Goal: Obtain resource: Obtain resource

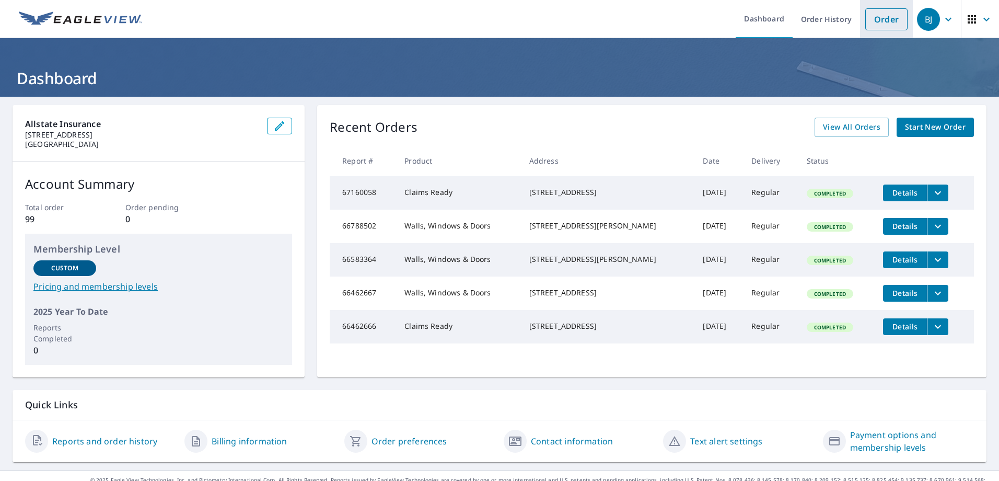
click at [889, 22] on link "Order" at bounding box center [886, 19] width 42 height 22
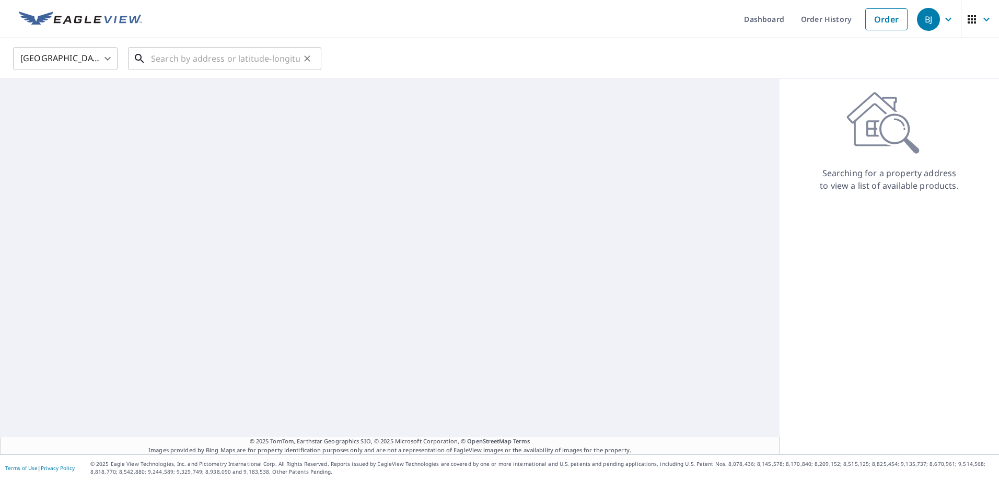
click at [213, 53] on input "text" at bounding box center [225, 58] width 149 height 29
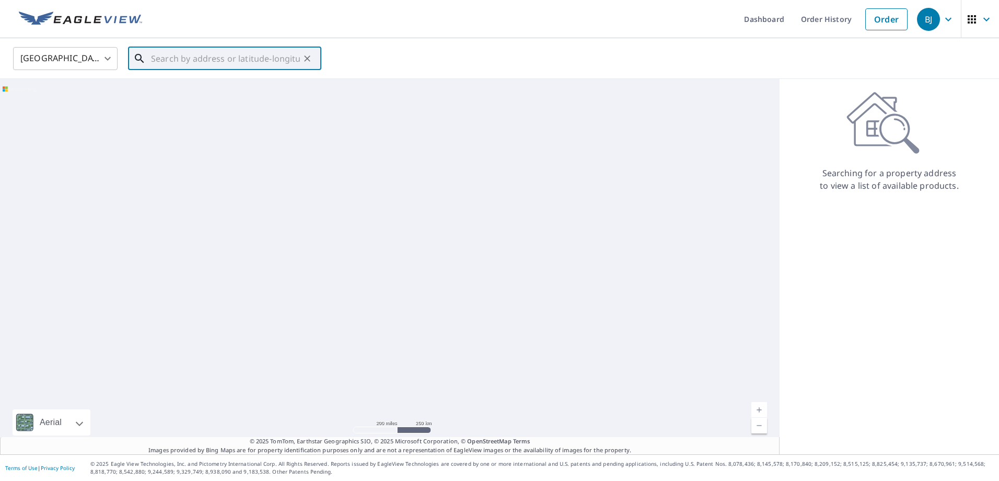
paste input "[STREET_ADDRESS]"
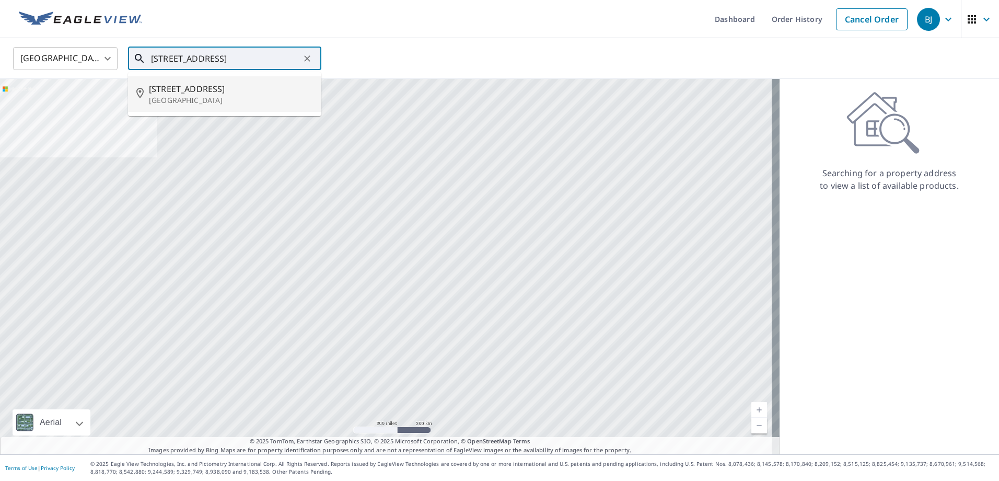
click at [188, 89] on span "[STREET_ADDRESS]" at bounding box center [231, 89] width 164 height 13
type input "[STREET_ADDRESS]"
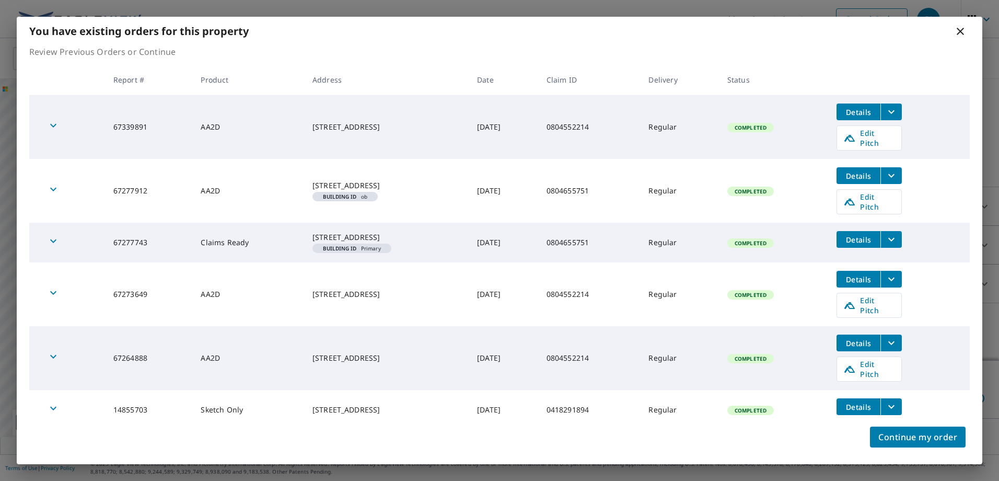
click at [860, 235] on span "Details" at bounding box center [858, 240] width 31 height 10
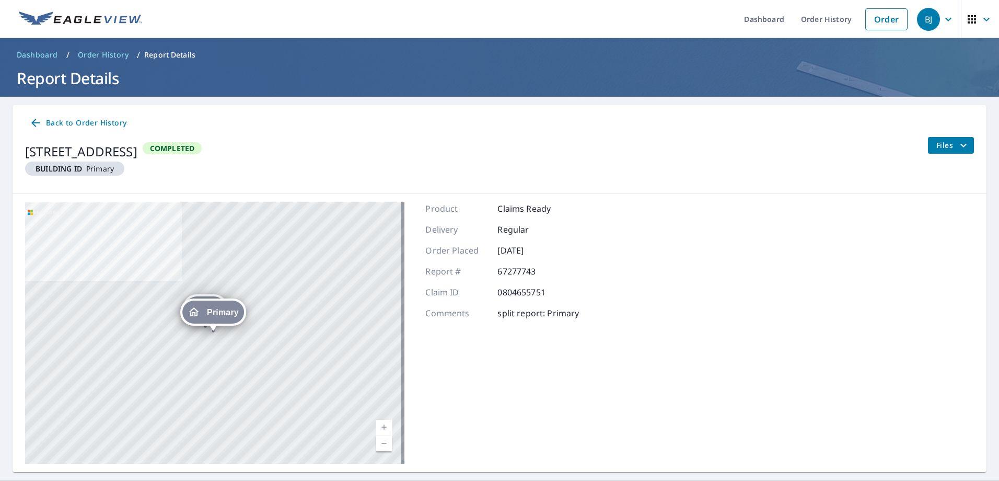
click at [948, 145] on span "Files" at bounding box center [952, 145] width 33 height 13
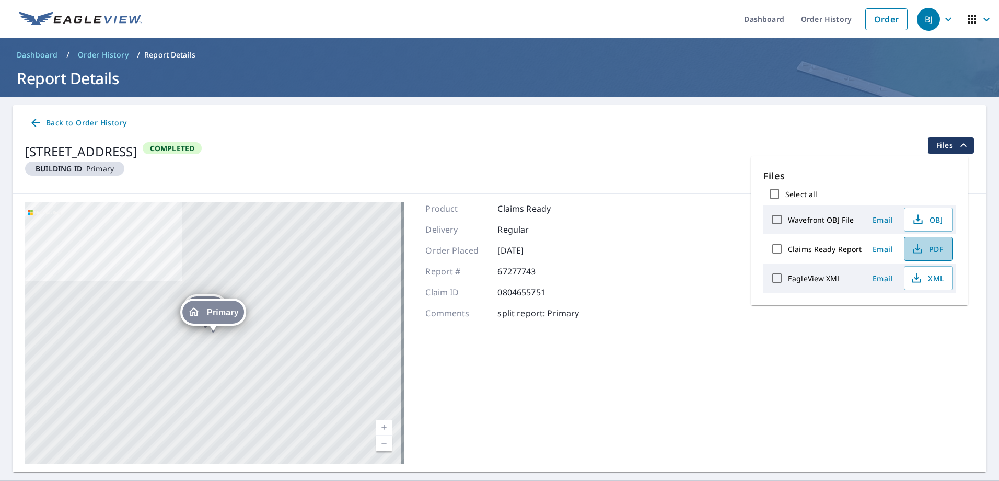
click at [928, 242] on span "PDF" at bounding box center [927, 248] width 33 height 13
click at [38, 126] on icon at bounding box center [35, 122] width 13 height 13
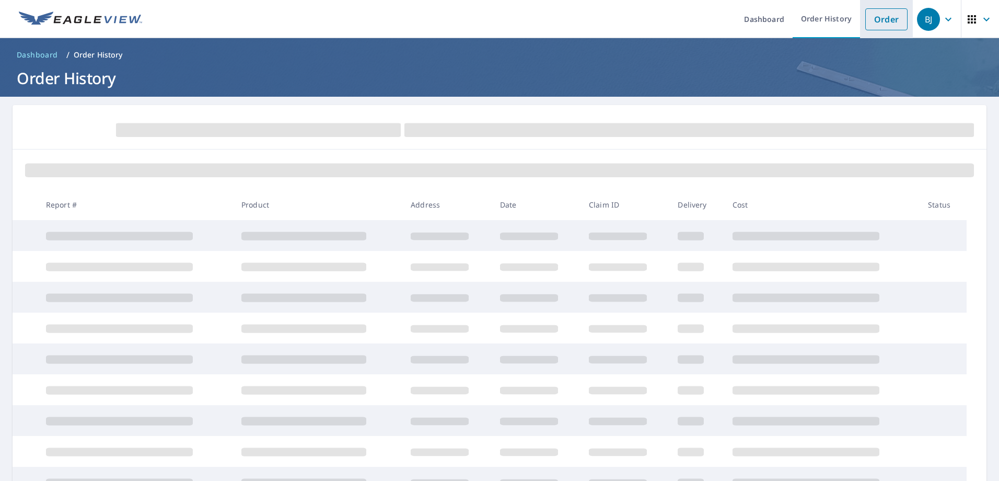
click at [873, 18] on link "Order" at bounding box center [886, 19] width 42 height 22
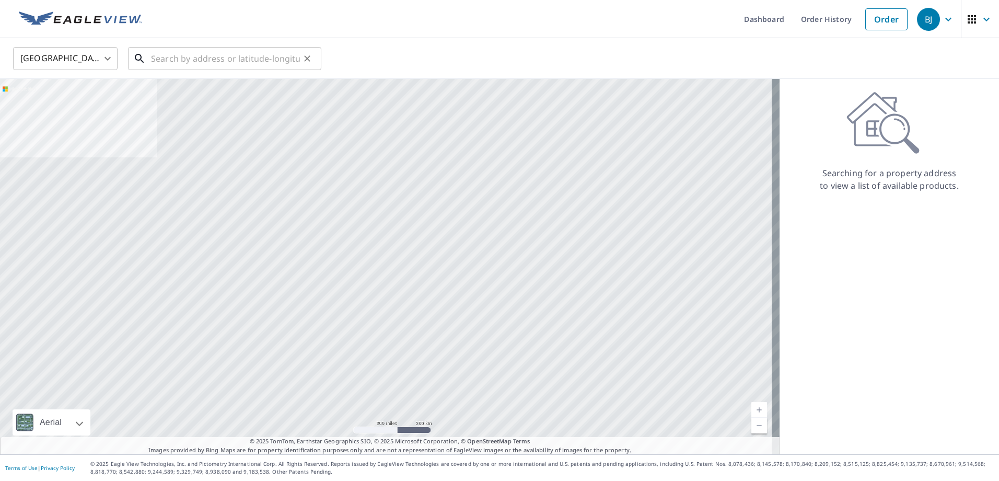
click at [231, 60] on input "text" at bounding box center [225, 58] width 149 height 29
paste input "[STREET_ADDRESS]"
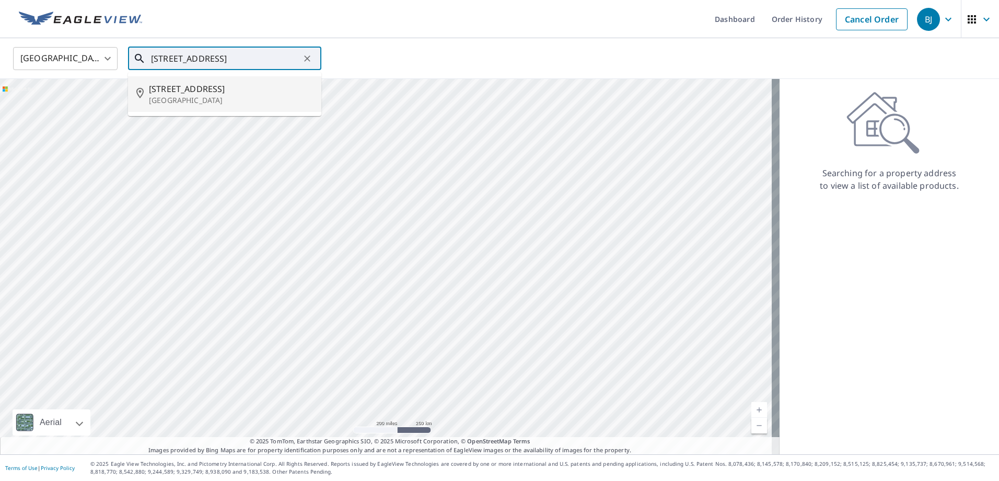
click at [212, 87] on span "[STREET_ADDRESS]" at bounding box center [231, 89] width 164 height 13
type input "[STREET_ADDRESS]"
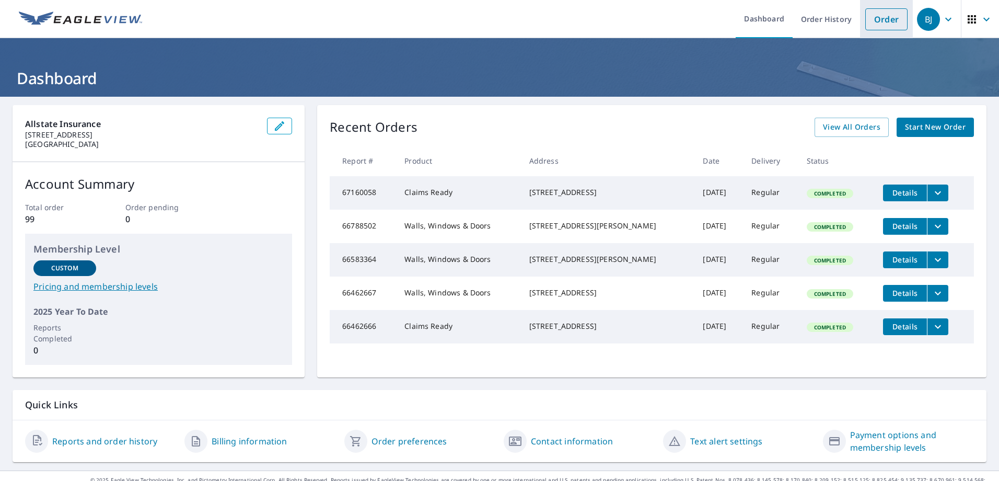
click at [881, 23] on link "Order" at bounding box center [886, 19] width 42 height 22
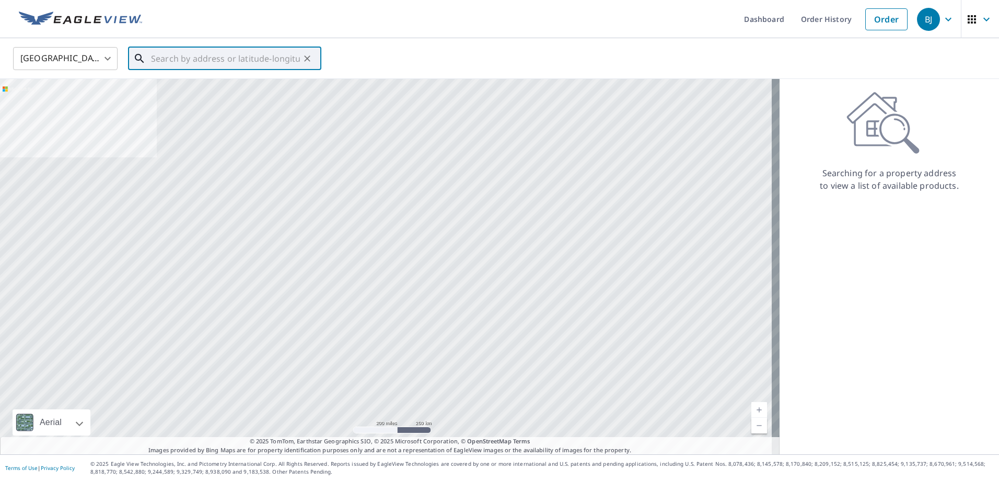
click at [205, 60] on input "text" at bounding box center [225, 58] width 149 height 29
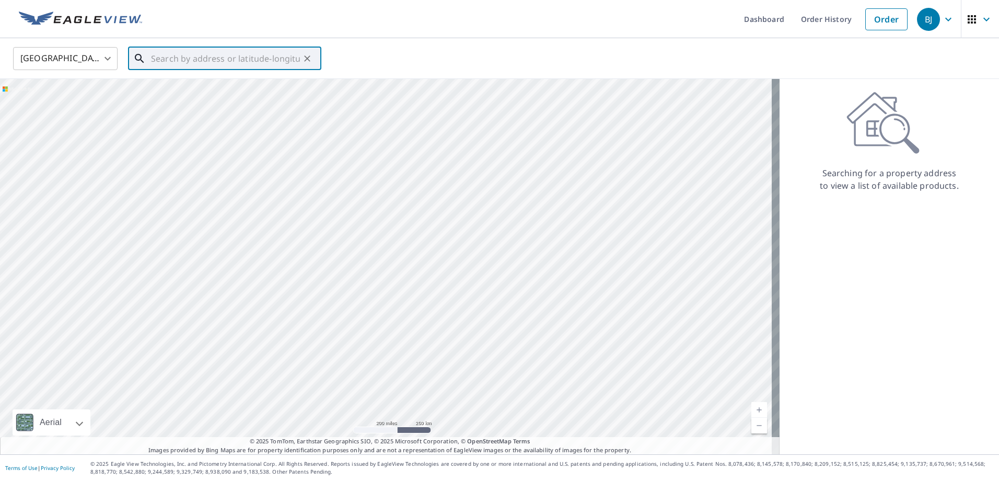
paste input "[STREET_ADDRESS]"
click at [221, 88] on span "[STREET_ADDRESS]" at bounding box center [231, 89] width 164 height 13
type input "[STREET_ADDRESS]"
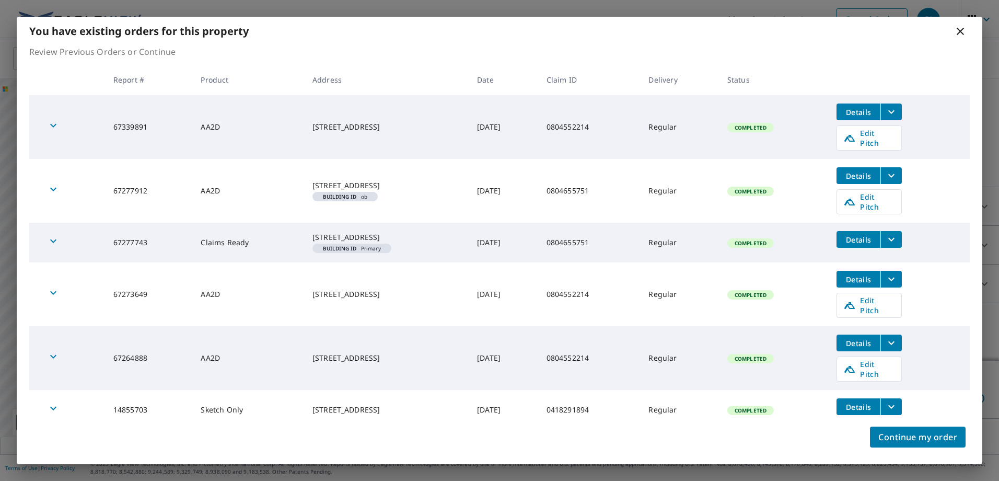
click at [897, 111] on icon "filesDropdownBtn-67339891" at bounding box center [891, 112] width 13 height 13
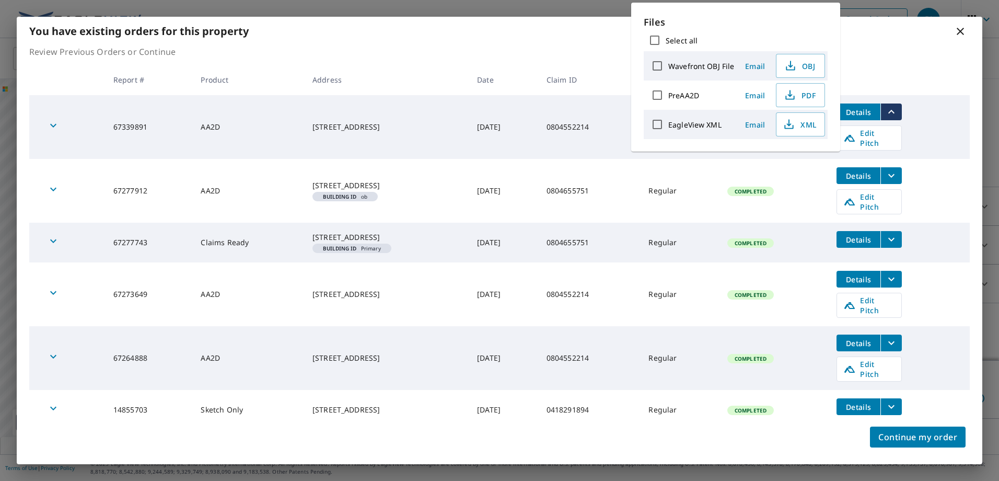
click at [570, 46] on p "Review Previous Orders or Continue" at bounding box center [499, 51] width 940 height 13
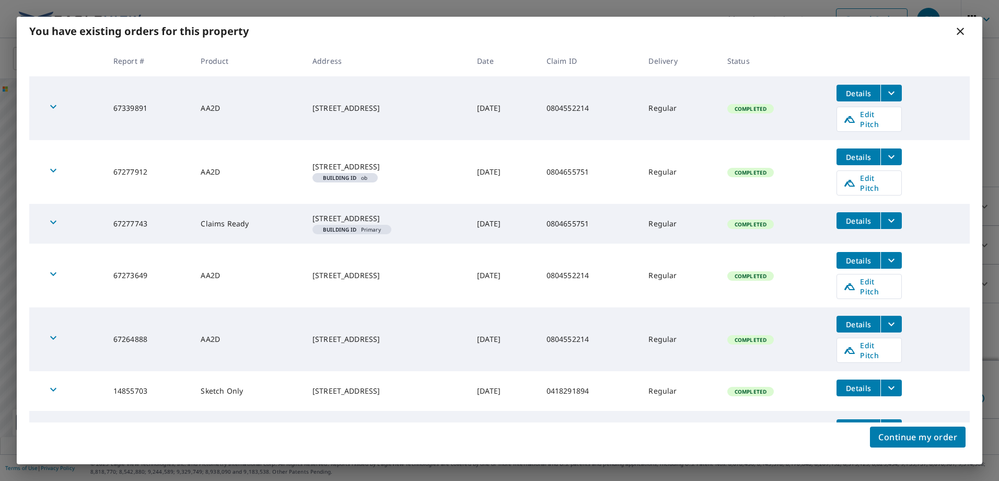
scroll to position [26, 0]
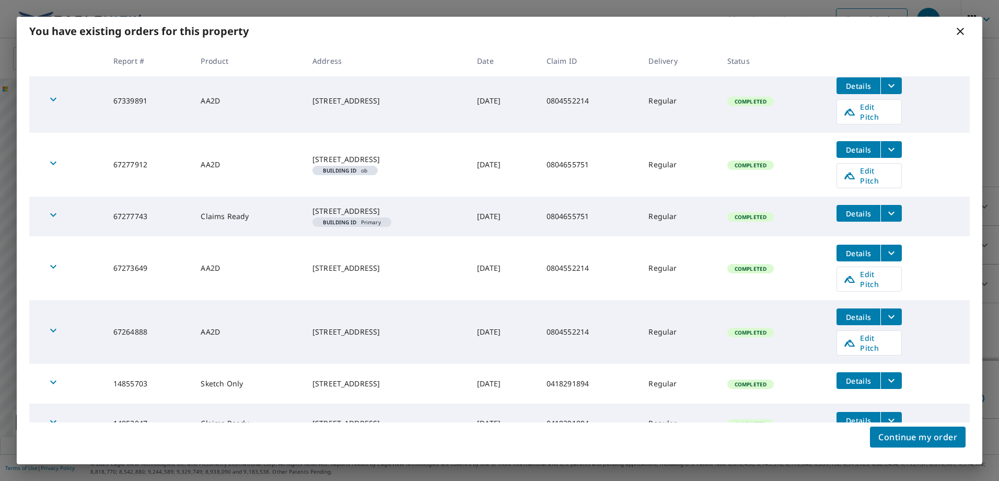
click at [894, 379] on icon "filesDropdownBtn-14855703" at bounding box center [891, 381] width 6 height 4
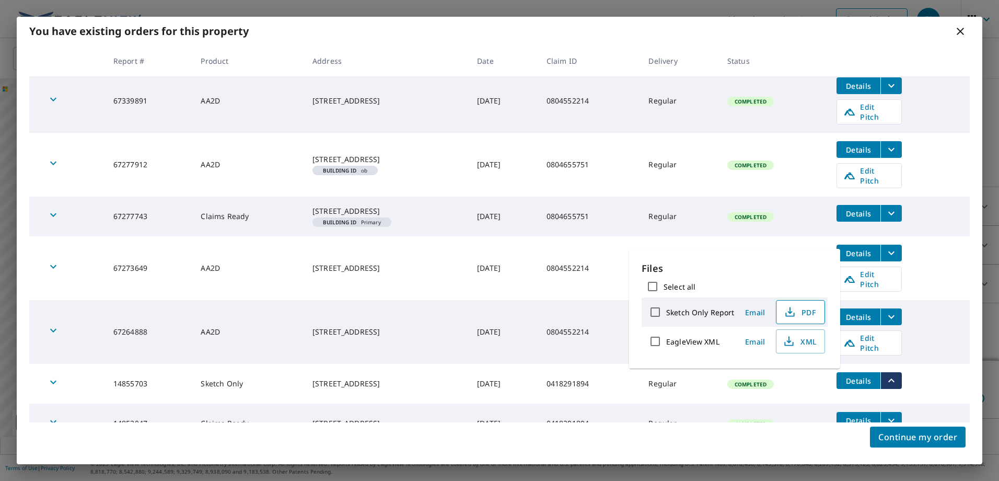
click at [802, 311] on span "PDF" at bounding box center [799, 312] width 33 height 13
drag, startPoint x: 960, startPoint y: 29, endPoint x: 954, endPoint y: 39, distance: 11.9
click at [960, 29] on icon at bounding box center [960, 31] width 13 height 13
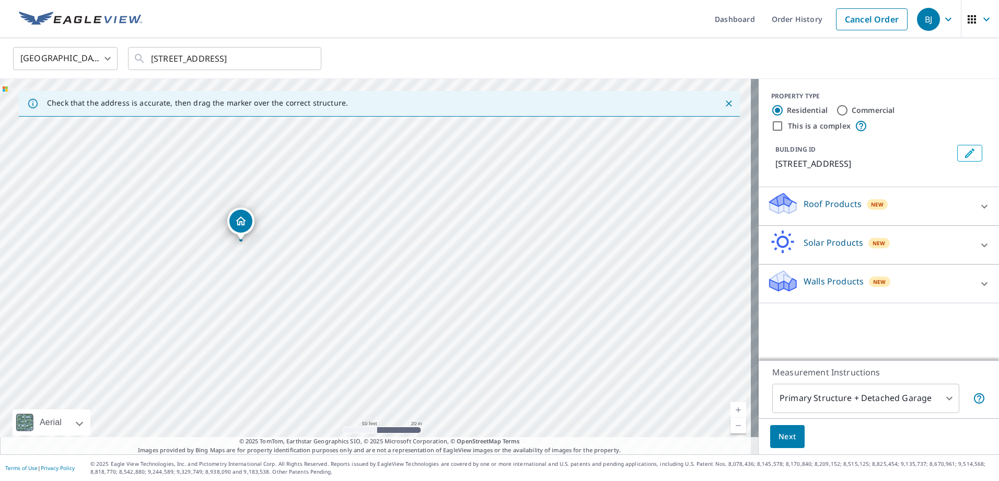
drag, startPoint x: 227, startPoint y: 282, endPoint x: 312, endPoint y: 268, distance: 86.3
click at [312, 268] on div "[STREET_ADDRESS]" at bounding box center [379, 266] width 759 height 375
drag, startPoint x: 256, startPoint y: 252, endPoint x: 348, endPoint y: 248, distance: 91.5
click at [348, 248] on div "[STREET_ADDRESS]" at bounding box center [379, 266] width 759 height 375
drag, startPoint x: 318, startPoint y: 212, endPoint x: 414, endPoint y: 211, distance: 96.6
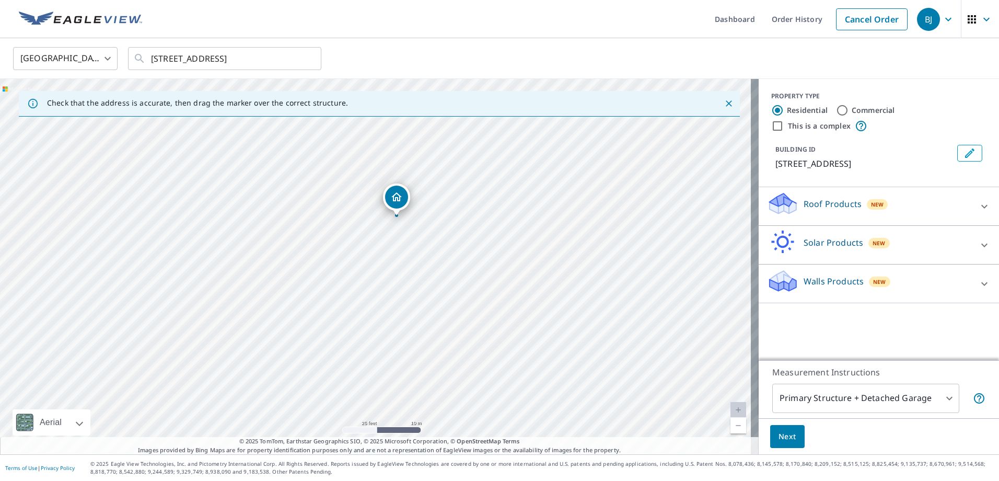
click at [414, 211] on div "[STREET_ADDRESS]" at bounding box center [379, 266] width 759 height 375
click at [263, 60] on input "[STREET_ADDRESS]" at bounding box center [225, 58] width 149 height 29
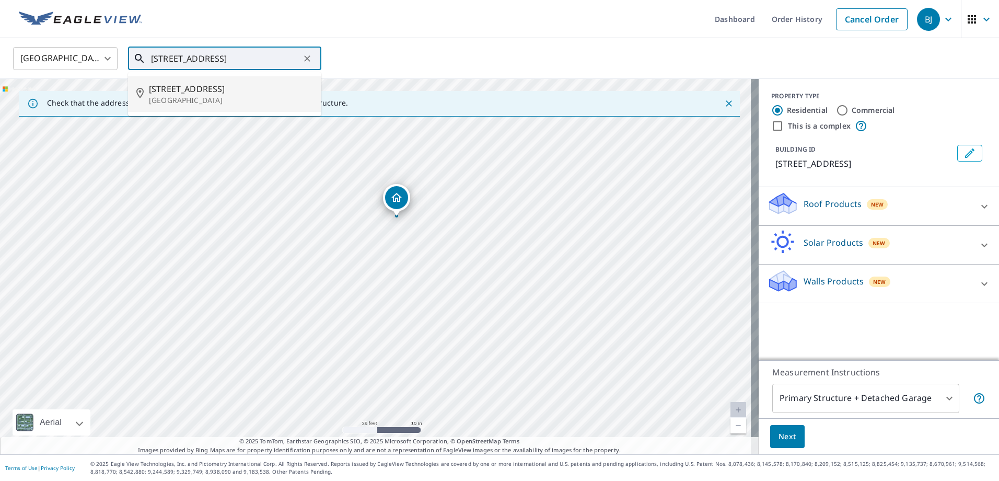
click at [206, 104] on p "[GEOGRAPHIC_DATA]" at bounding box center [231, 100] width 164 height 10
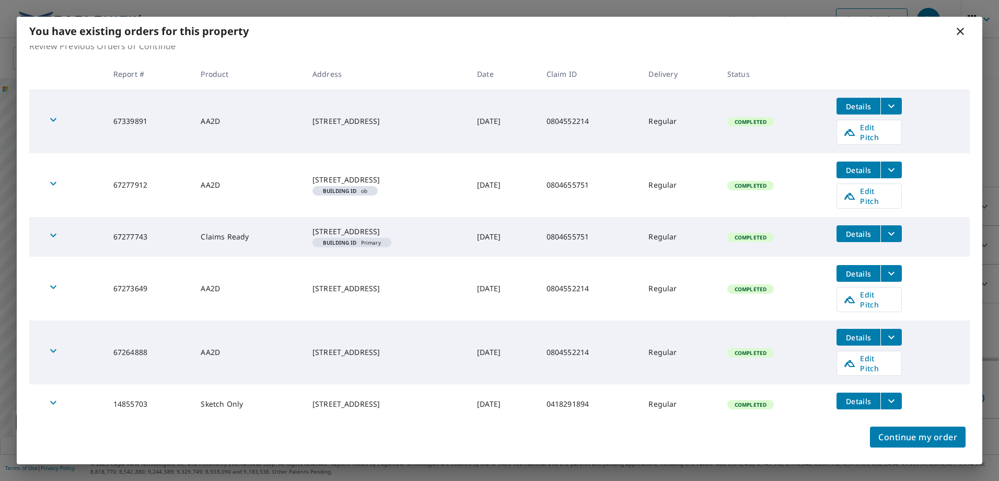
scroll to position [0, 0]
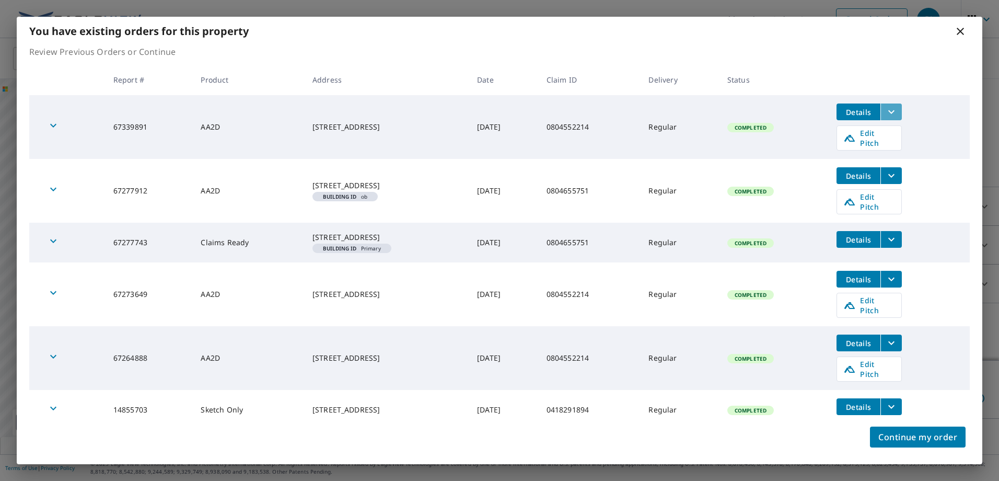
click at [897, 113] on icon "filesDropdownBtn-67339891" at bounding box center [891, 112] width 13 height 13
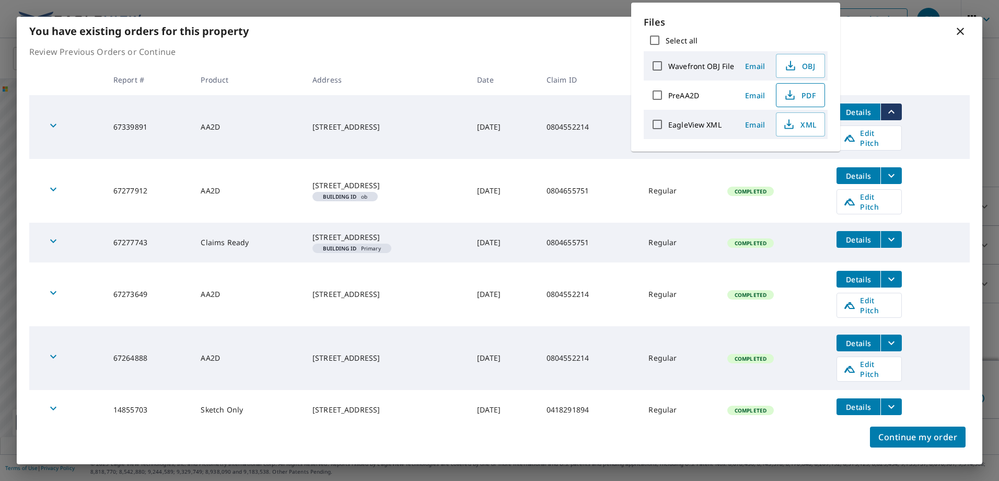
click at [801, 96] on span "PDF" at bounding box center [799, 95] width 33 height 13
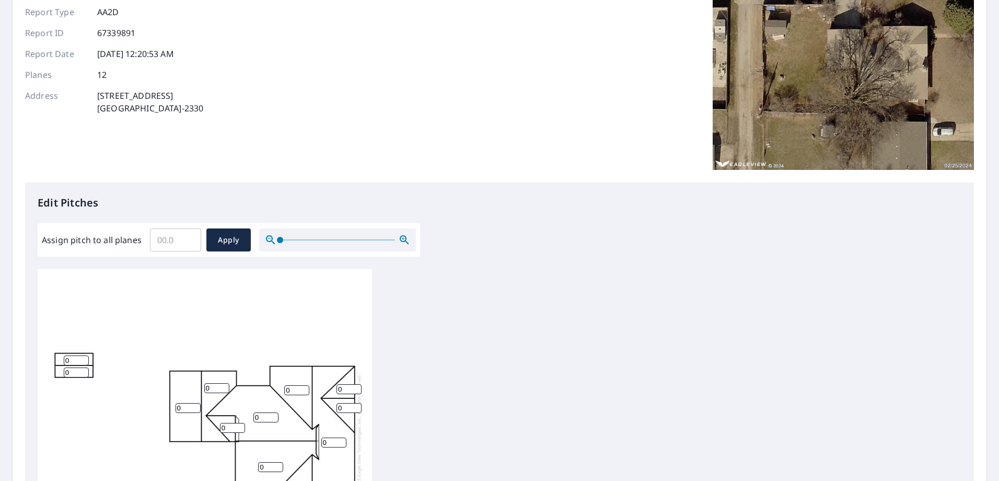
scroll to position [122, 0]
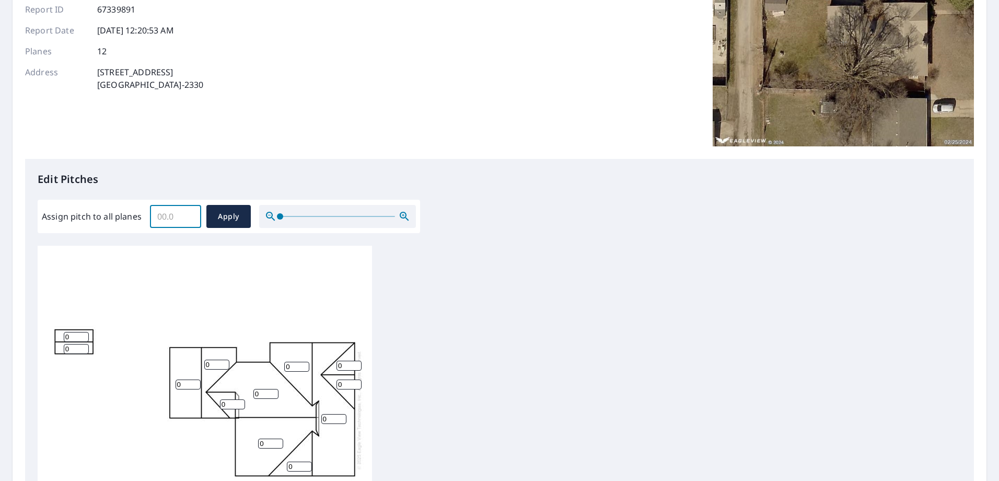
click at [175, 220] on input "Assign pitch to all planes" at bounding box center [175, 216] width 51 height 29
type input "6"
click at [220, 209] on button "Apply" at bounding box center [228, 216] width 44 height 23
type input "6"
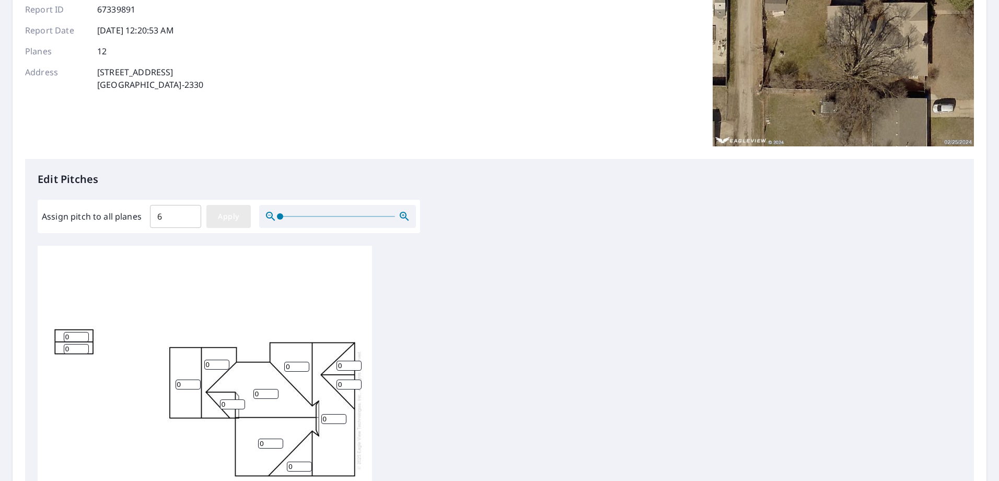
type input "6"
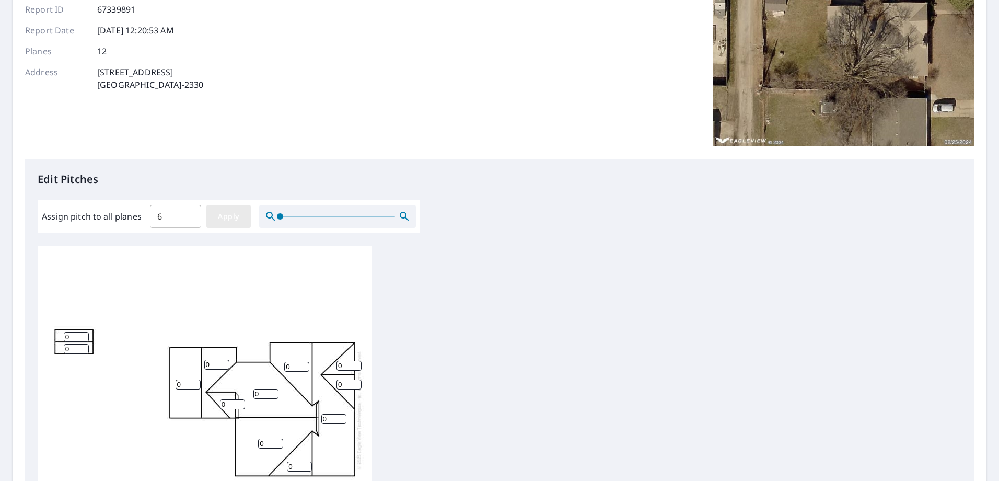
type input "6"
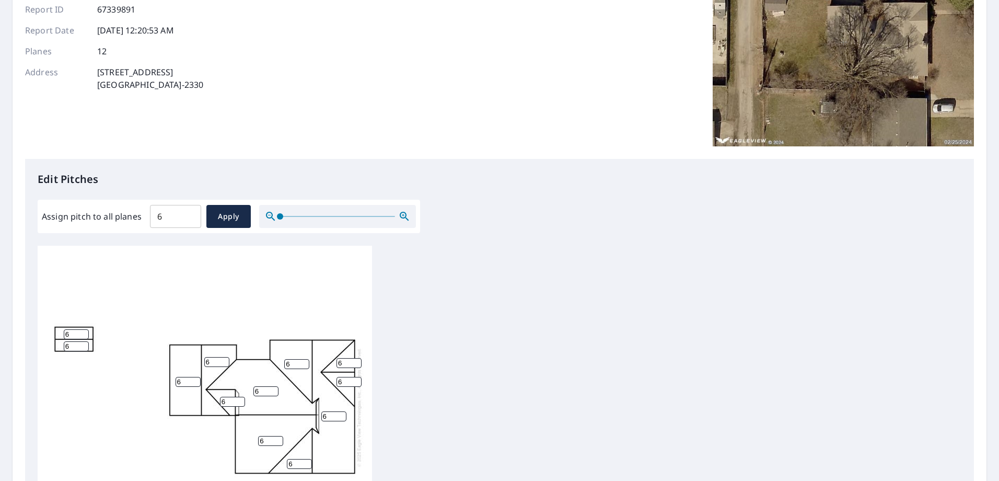
scroll to position [10, 0]
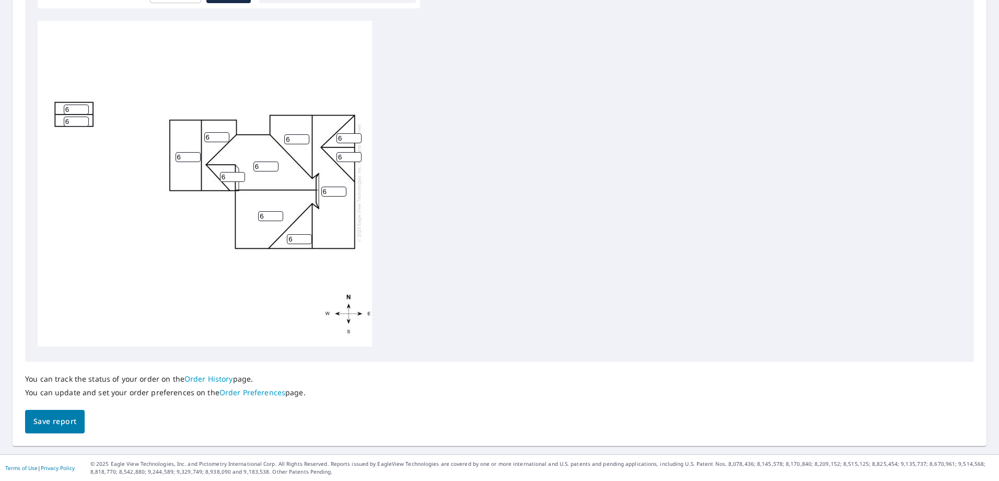
drag, startPoint x: 56, startPoint y: 418, endPoint x: 85, endPoint y: 404, distance: 31.8
click at [56, 418] on span "Save report" at bounding box center [54, 421] width 43 height 13
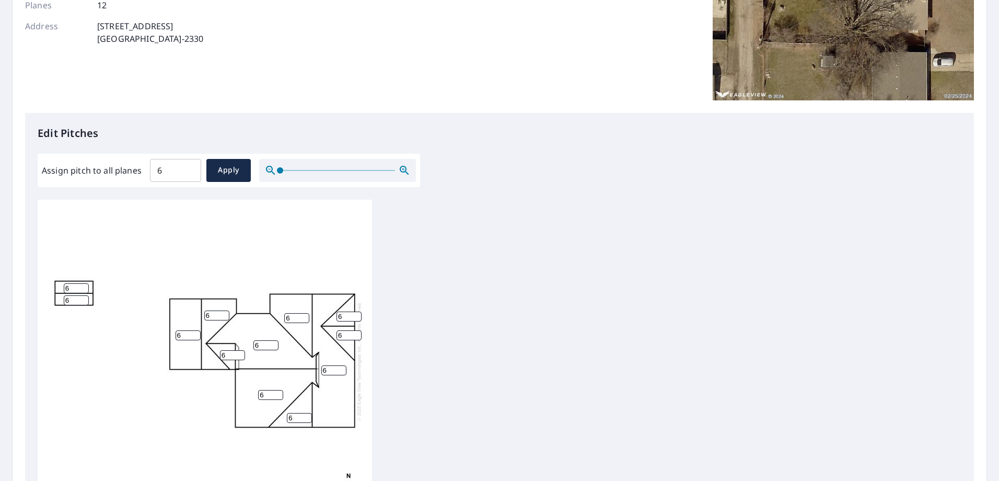
scroll to position [0, 0]
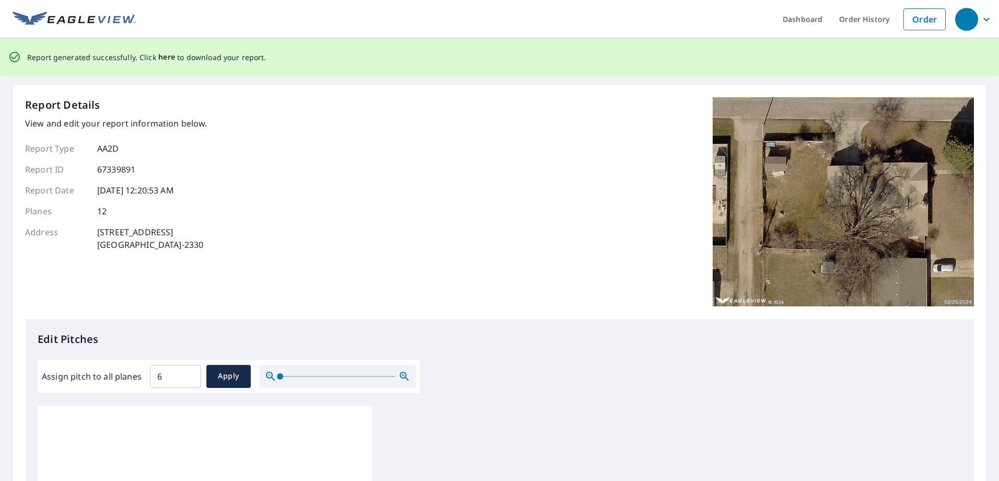
click at [166, 59] on span "here" at bounding box center [166, 57] width 17 height 13
